Goal: Information Seeking & Learning: Learn about a topic

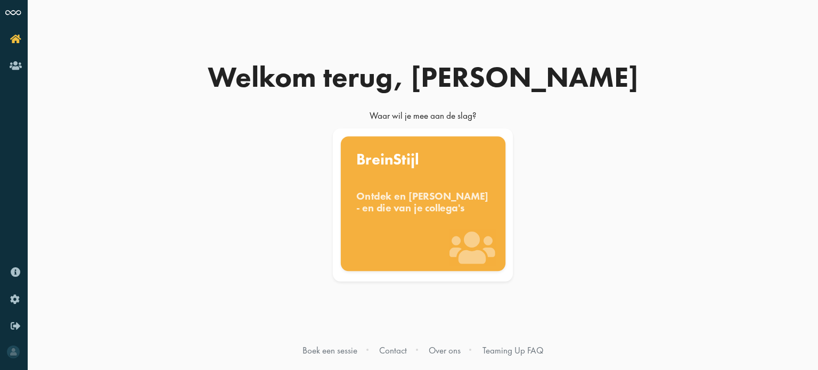
click at [429, 198] on div "Ontdek en benut jouw denkstijl - en die van je collega's" at bounding box center [423, 201] width 134 height 23
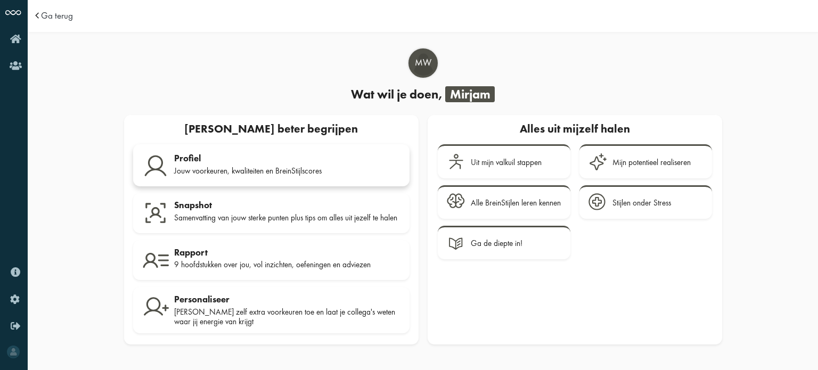
click at [258, 168] on div "Jouw voorkeuren, kwaliteiten en BreinStijlscores" at bounding box center [287, 171] width 226 height 10
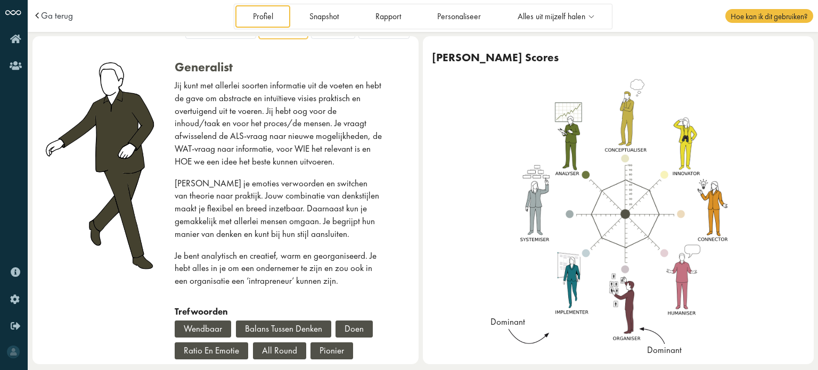
scroll to position [36, 0]
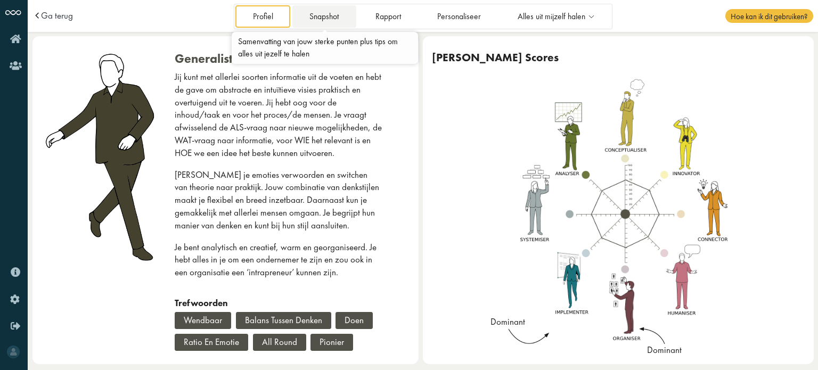
click at [328, 18] on link "Snapshot" at bounding box center [324, 16] width 64 height 22
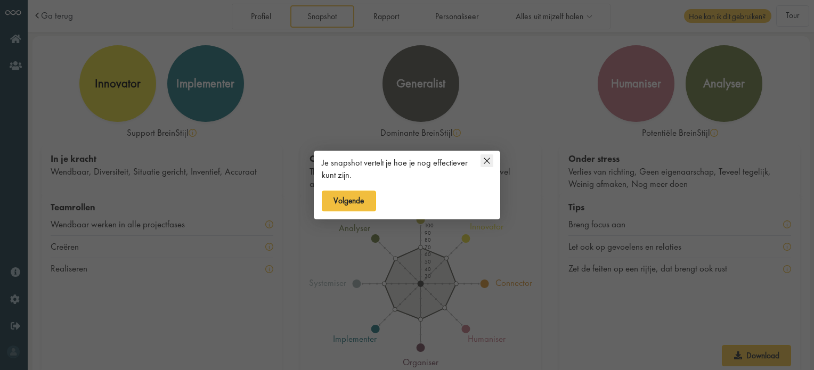
click at [488, 161] on icon at bounding box center [487, 161] width 6 height 6
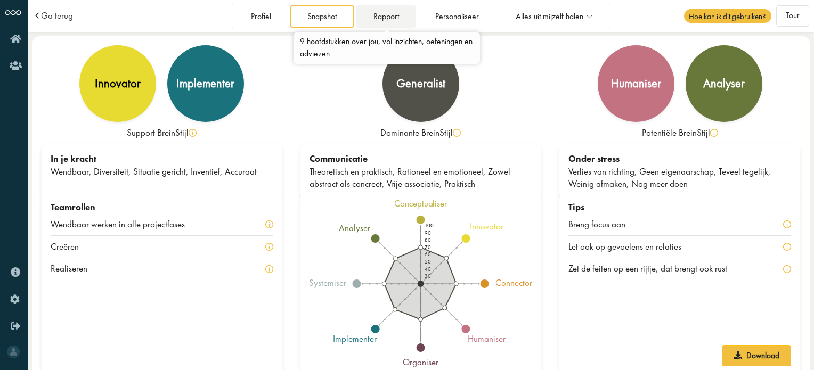
click at [386, 15] on link "Rapport" at bounding box center [386, 16] width 60 height 22
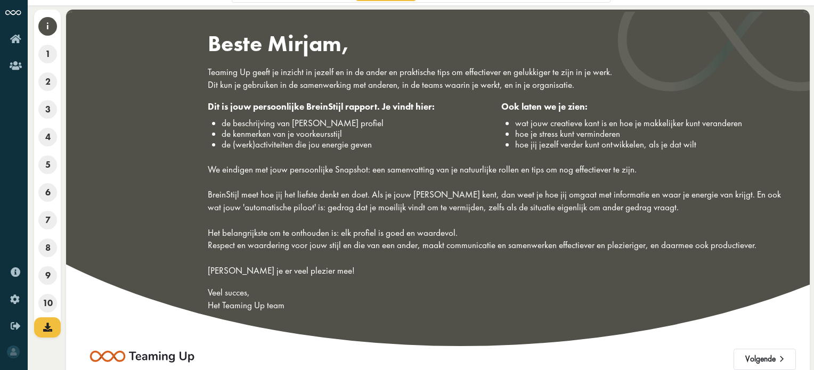
scroll to position [40, 0]
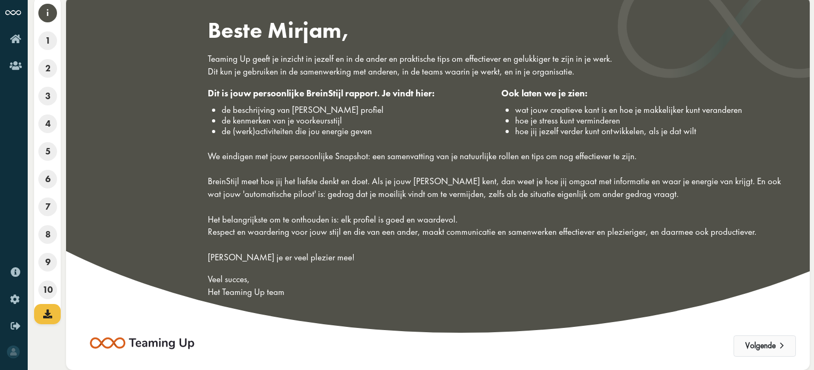
click at [759, 343] on button "Volgende" at bounding box center [765, 346] width 62 height 21
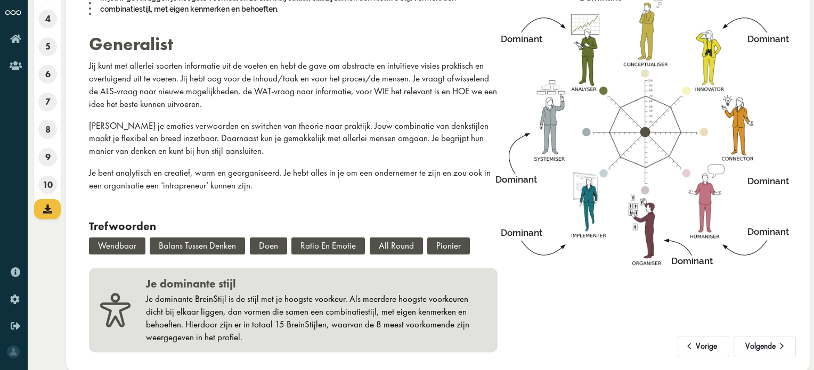
scroll to position [0, 0]
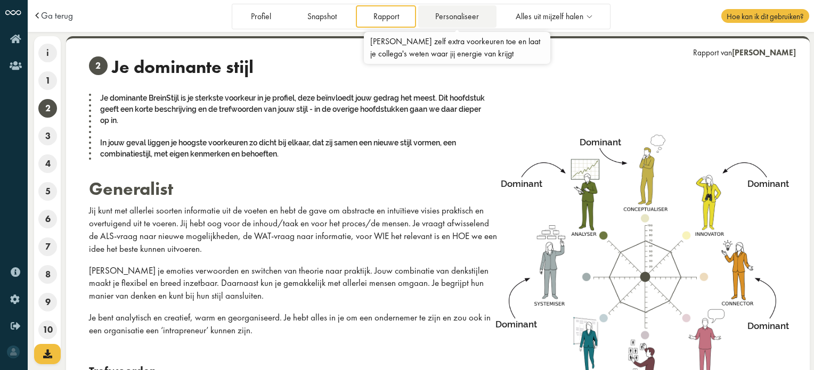
click at [460, 14] on link "Personaliseer" at bounding box center [457, 16] width 78 height 22
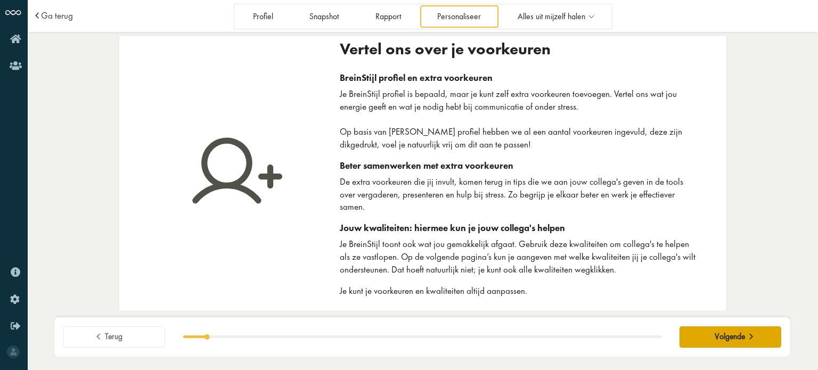
click at [722, 338] on span "Volgende" at bounding box center [730, 337] width 30 height 10
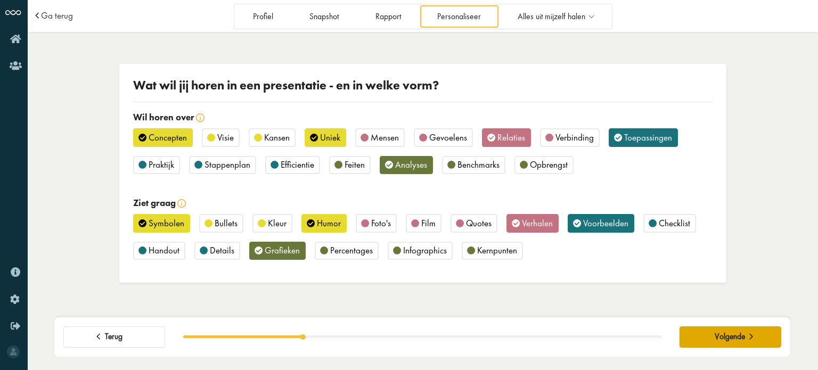
click at [722, 338] on span "Volgende" at bounding box center [730, 337] width 30 height 10
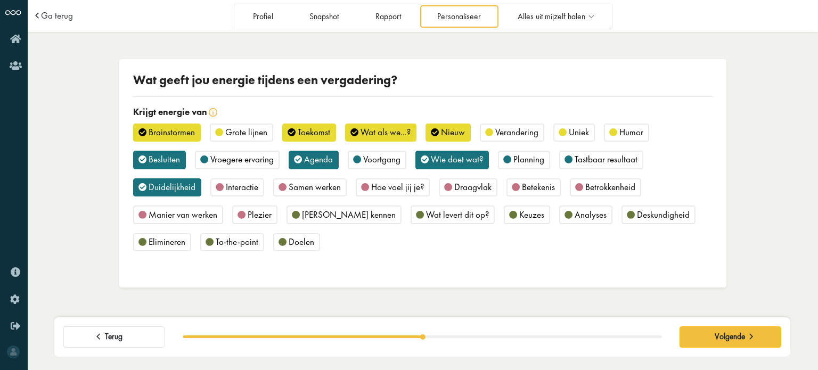
drag, startPoint x: 722, startPoint y: 338, endPoint x: 778, endPoint y: 224, distance: 127.2
click at [778, 224] on div "Wat geeft jou energie tijdens een vergadering? Krijgt energie van Brainstormen …" at bounding box center [423, 173] width 791 height 274
click at [741, 333] on span "Volgende" at bounding box center [730, 337] width 30 height 10
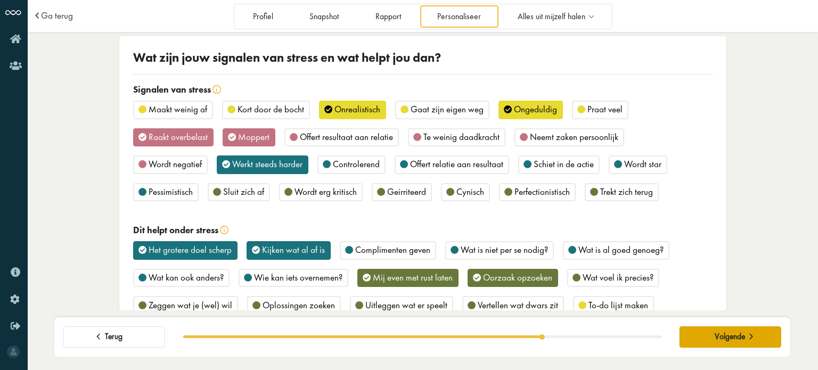
click at [741, 333] on span "Volgende" at bounding box center [730, 337] width 30 height 10
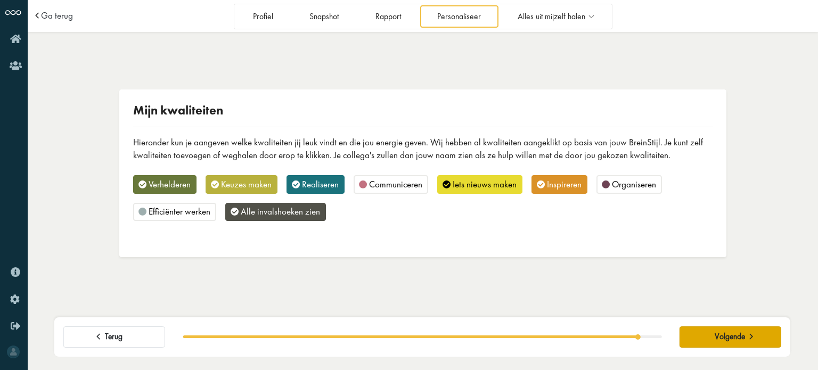
click at [741, 333] on span "Volgende" at bounding box center [730, 337] width 30 height 10
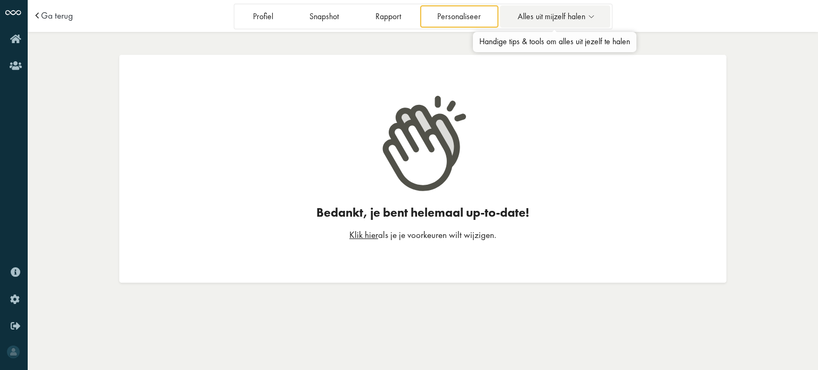
click at [567, 19] on span "Alles uit mijzelf halen" at bounding box center [552, 16] width 68 height 9
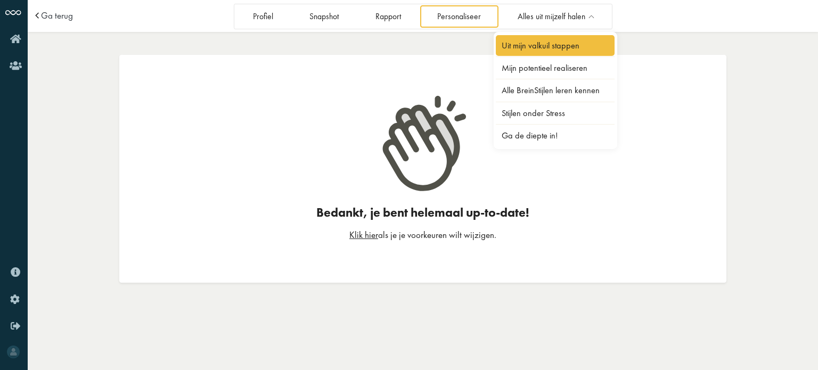
click at [552, 42] on link "Uit mijn valkuil stappen" at bounding box center [555, 45] width 119 height 21
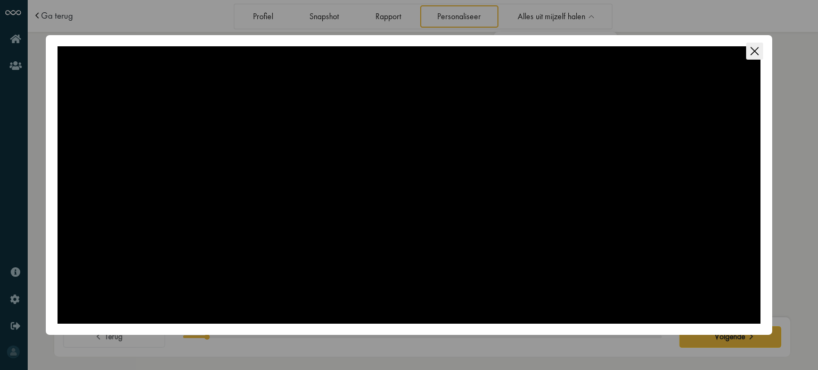
click at [754, 51] on icon "Close this dialog" at bounding box center [755, 51] width 8 height 8
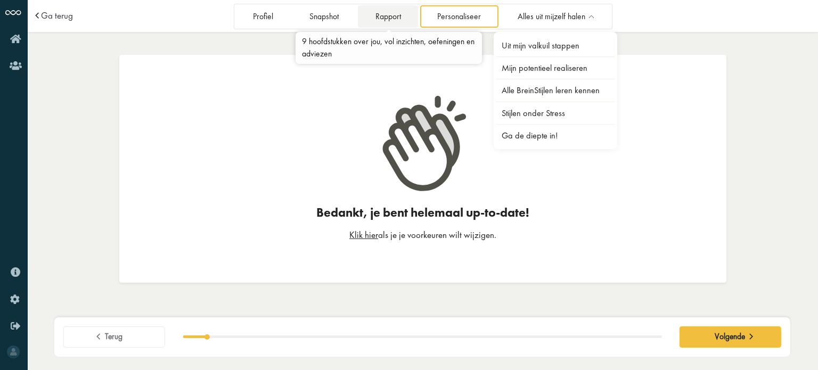
click at [397, 14] on link "Rapport" at bounding box center [388, 16] width 60 height 22
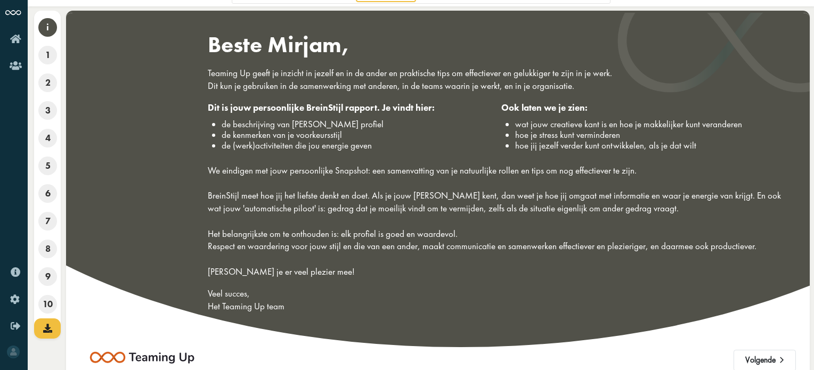
scroll to position [40, 0]
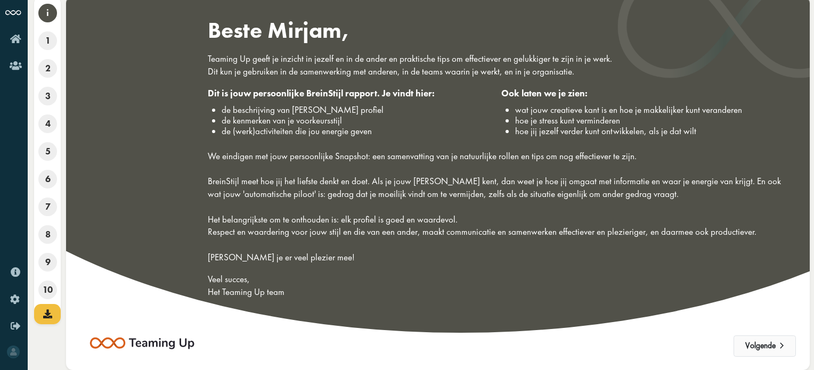
click at [756, 344] on button "Volgende" at bounding box center [765, 346] width 62 height 21
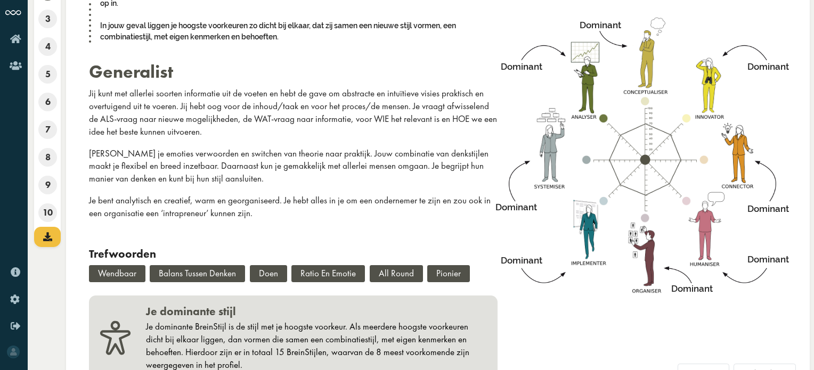
scroll to position [145, 0]
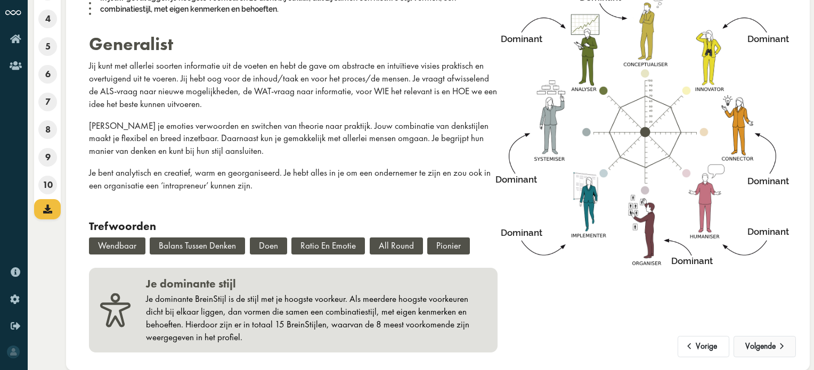
click at [767, 347] on button "Volgende" at bounding box center [765, 346] width 62 height 21
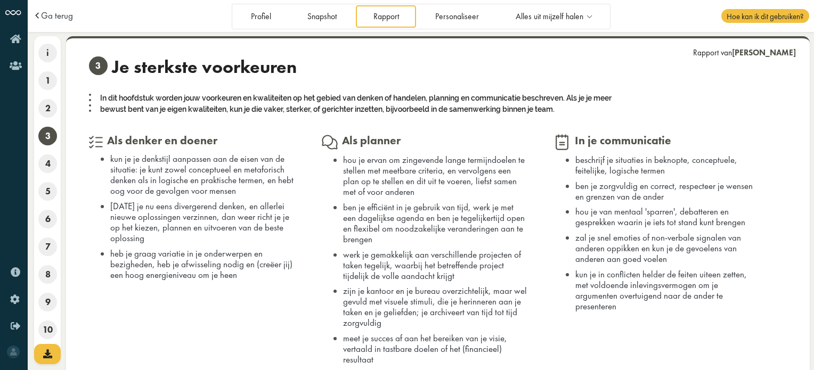
scroll to position [94, 0]
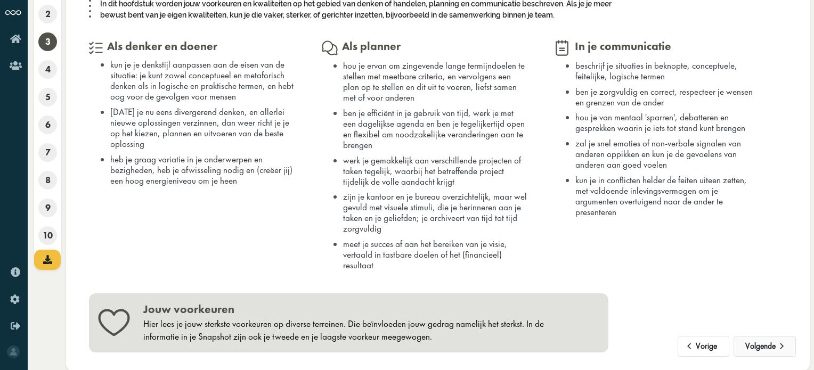
click at [763, 345] on button "Volgende" at bounding box center [765, 346] width 62 height 21
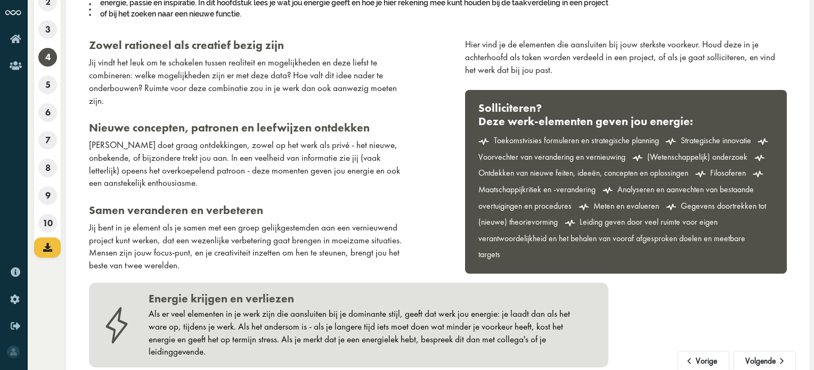
scroll to position [107, 0]
click at [767, 351] on button "Volgende" at bounding box center [765, 361] width 62 height 21
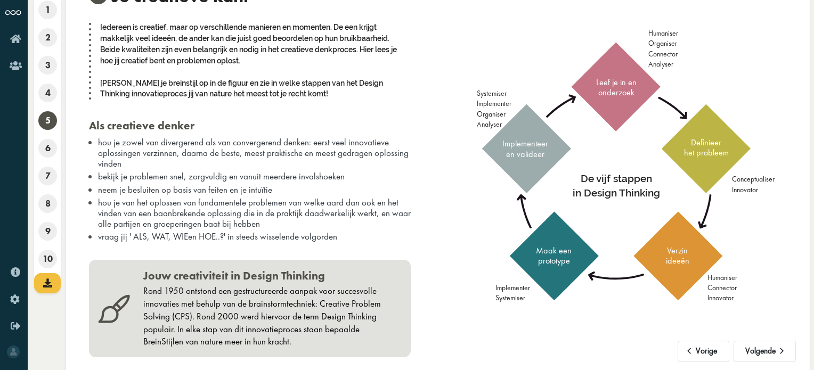
scroll to position [76, 0]
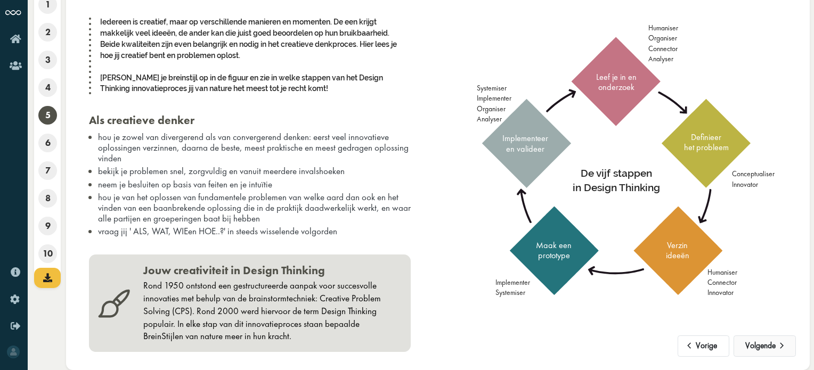
click at [766, 343] on button "Volgende" at bounding box center [765, 346] width 62 height 21
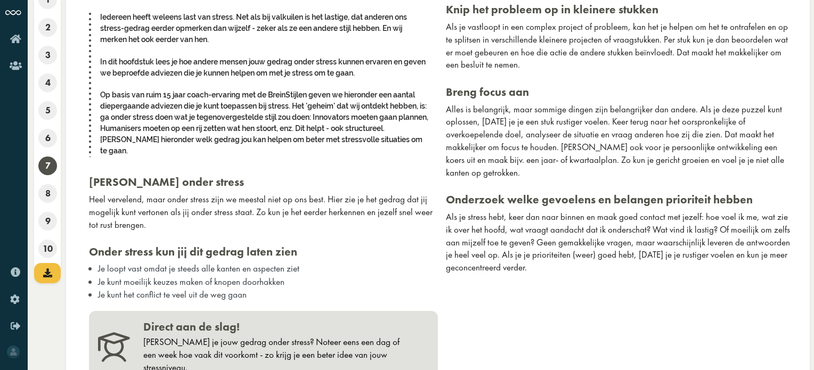
scroll to position [97, 0]
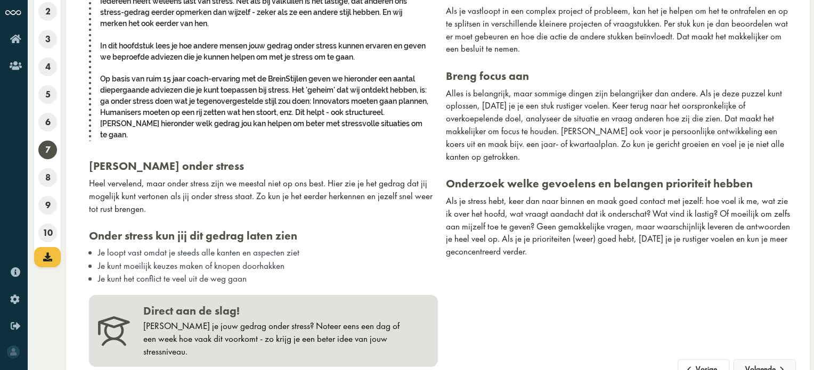
click at [765, 360] on button "Volgende" at bounding box center [765, 370] width 62 height 21
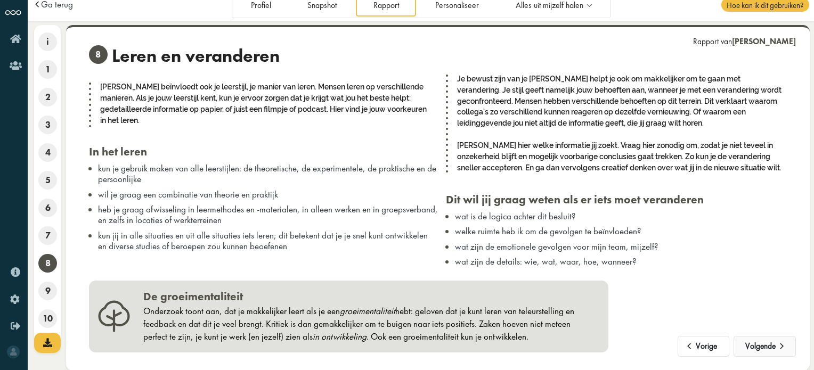
click at [765, 345] on button "Volgende" at bounding box center [765, 346] width 62 height 21
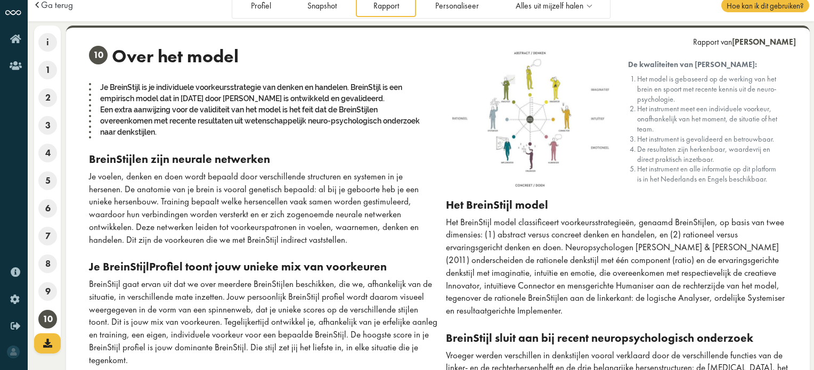
scroll to position [0, 0]
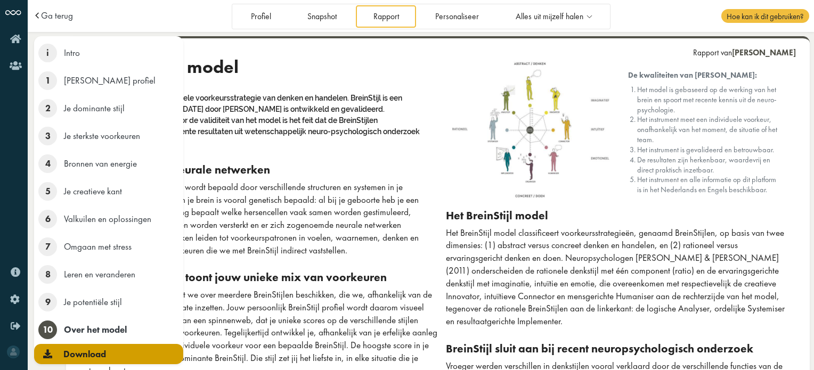
click at [47, 354] on icon at bounding box center [47, 353] width 9 height 9
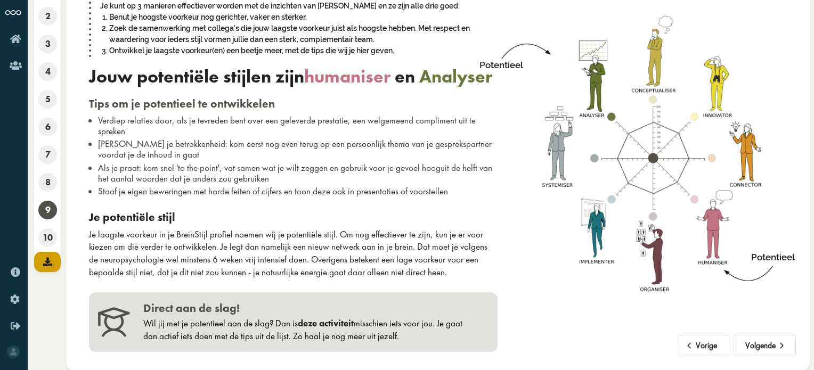
scroll to position [113, 0]
click at [771, 344] on button "Volgende" at bounding box center [765, 345] width 62 height 21
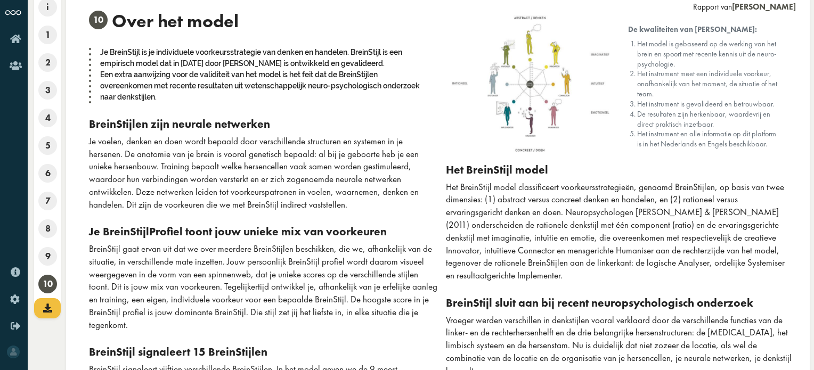
scroll to position [0, 0]
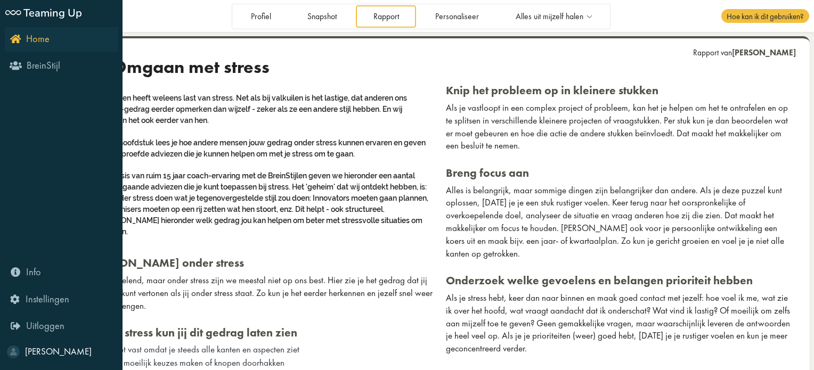
click at [17, 40] on icon "Home" at bounding box center [29, 39] width 39 height 10
